Goal: Information Seeking & Learning: Find specific fact

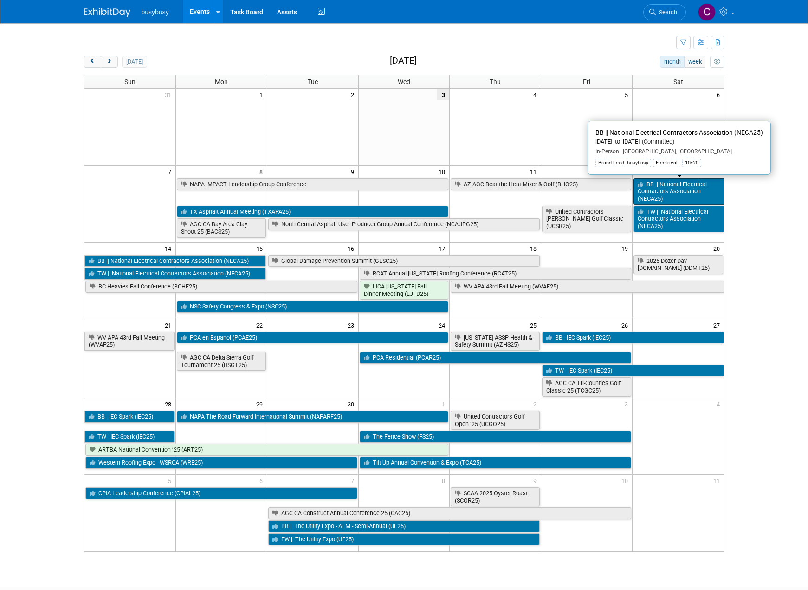
click at [680, 190] on link "BB || National Electrical Contractors Association (NECA25)" at bounding box center [679, 191] width 90 height 26
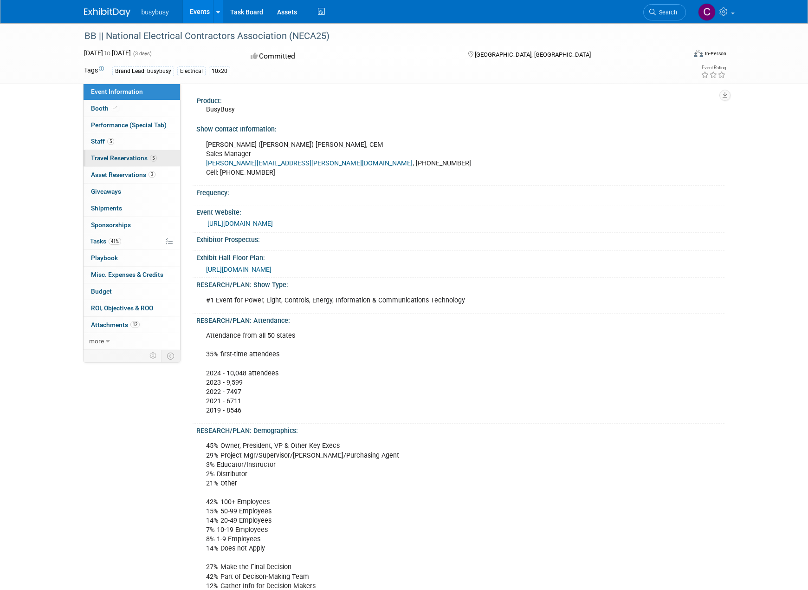
click at [142, 155] on span "Travel Reservations 5" at bounding box center [124, 157] width 66 height 7
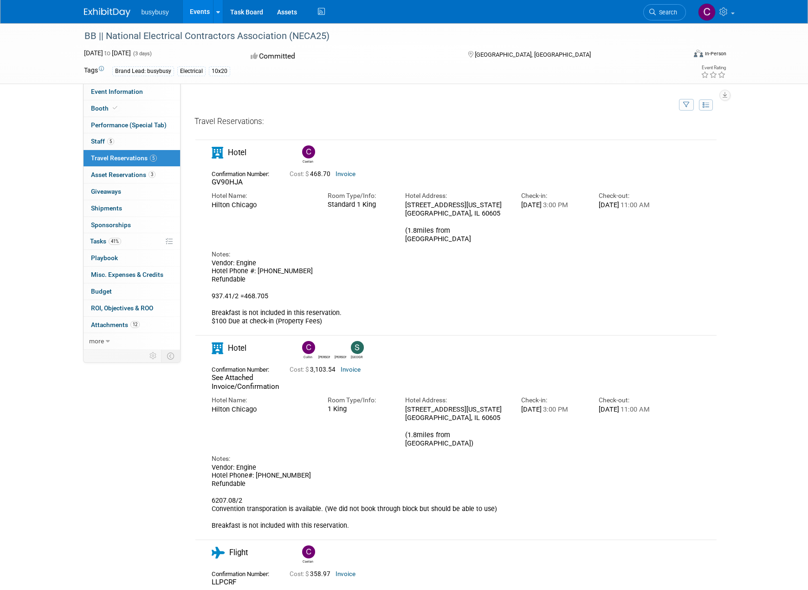
drag, startPoint x: 210, startPoint y: 207, endPoint x: 255, endPoint y: 209, distance: 45.1
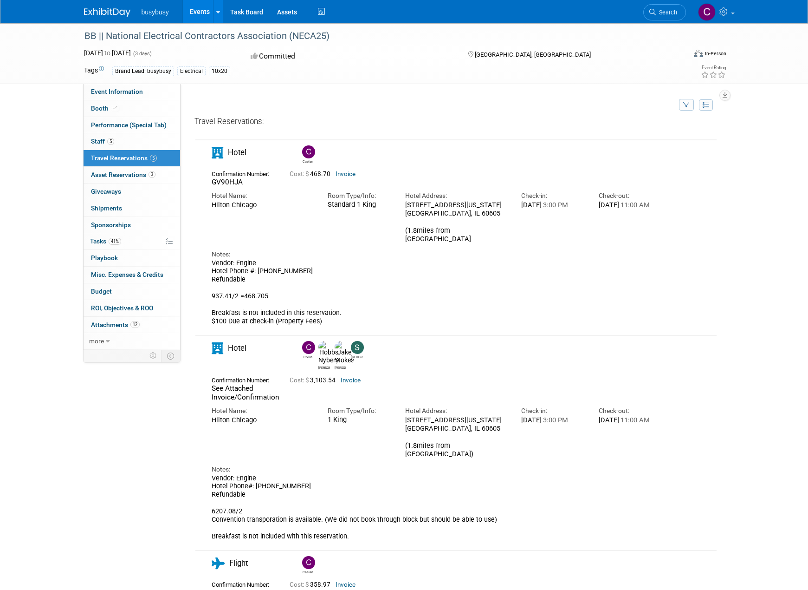
click at [255, 209] on div "Hotel Name: Hilton Chicago" at bounding box center [263, 198] width 116 height 22
copy div "Hilton Chicago"
drag, startPoint x: 468, startPoint y: 216, endPoint x: 401, endPoint y: 206, distance: 68.1
click at [401, 206] on div "Hotel Address: 20 S Michigan Ave Chicago, IL 60605 (1.8miles from convention ce…" at bounding box center [456, 215] width 116 height 56
copy div "20 S Michigan Ave Chicago, IL 60605"
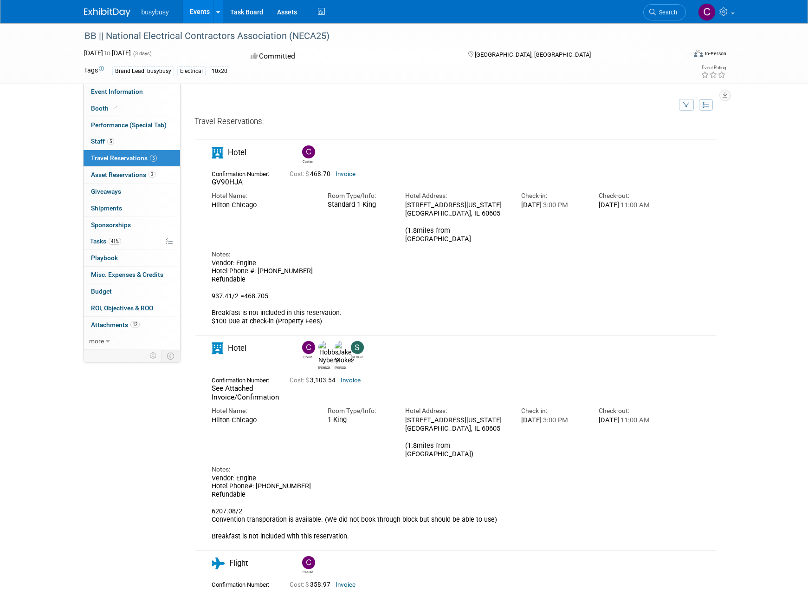
click at [493, 317] on div "Vendor: Engine Hotel Phone #: 312.922.4400 Refundable 937.41/2 =468.705 Breakfa…" at bounding box center [437, 292] width 451 height 66
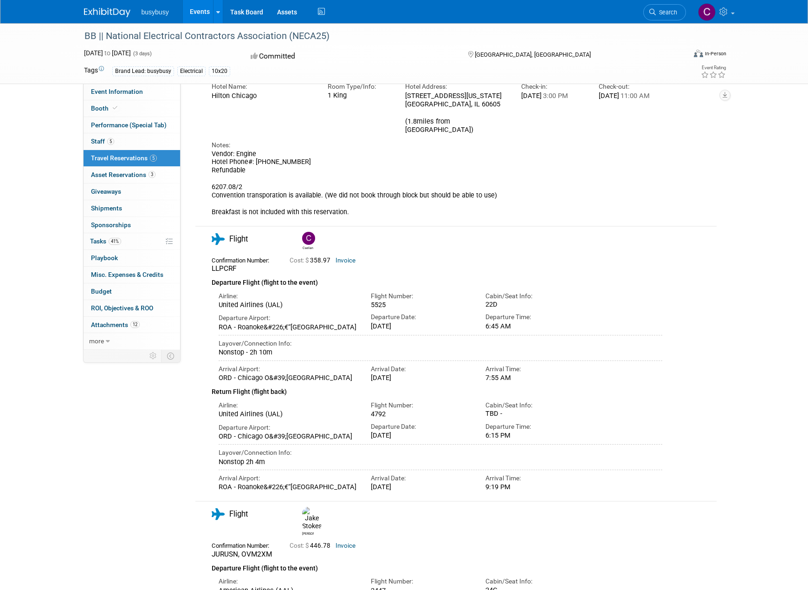
scroll to position [186, 0]
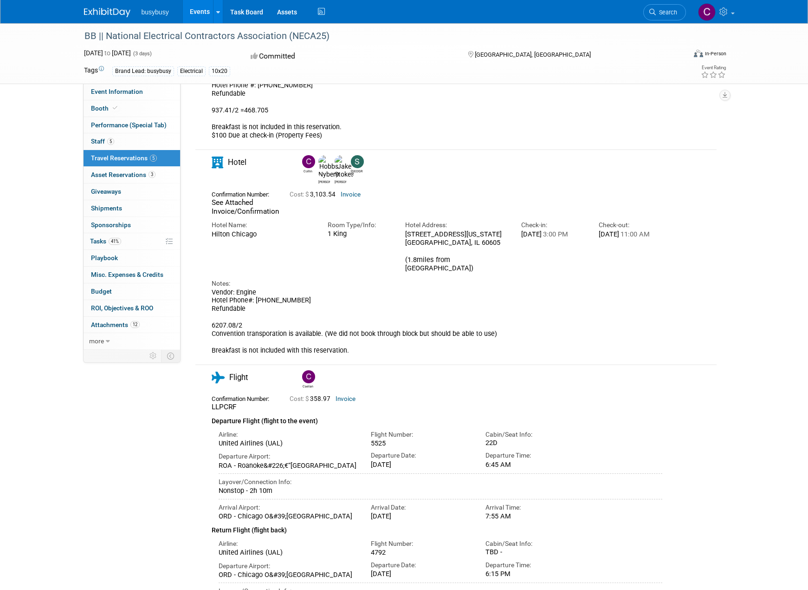
click at [349, 191] on link "Invoice" at bounding box center [351, 194] width 20 height 7
